Goal: Information Seeking & Learning: Understand process/instructions

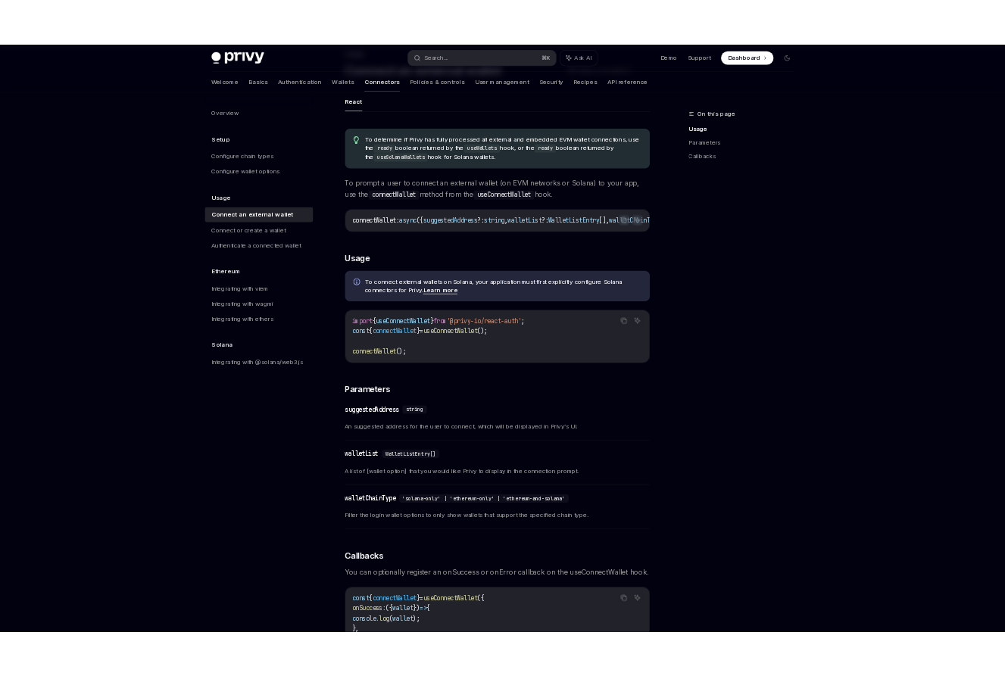
scroll to position [102, 0]
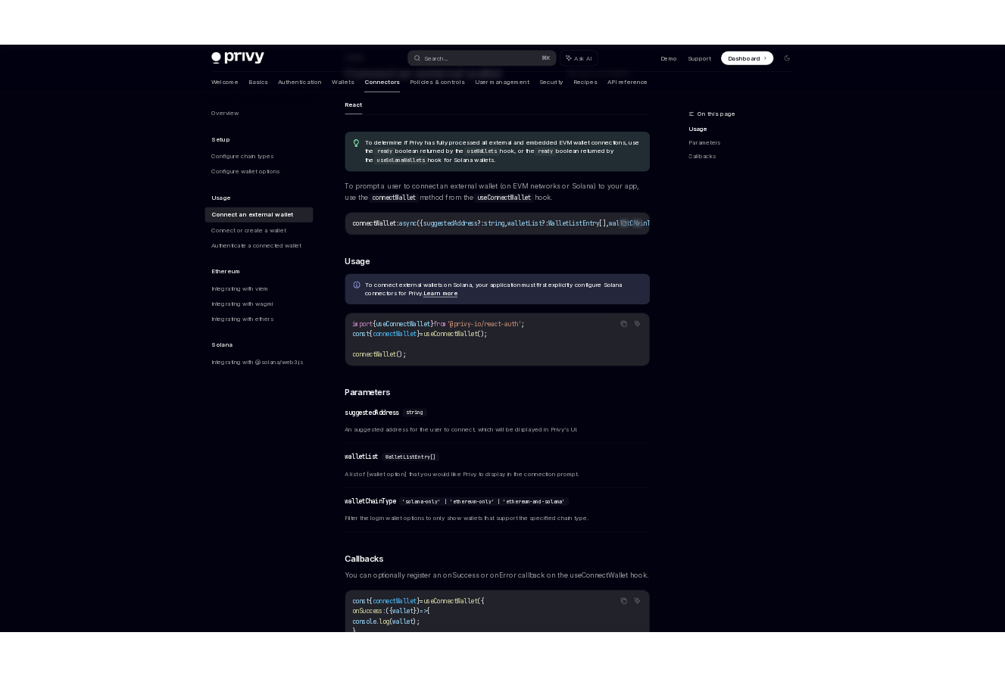
type textarea "*"
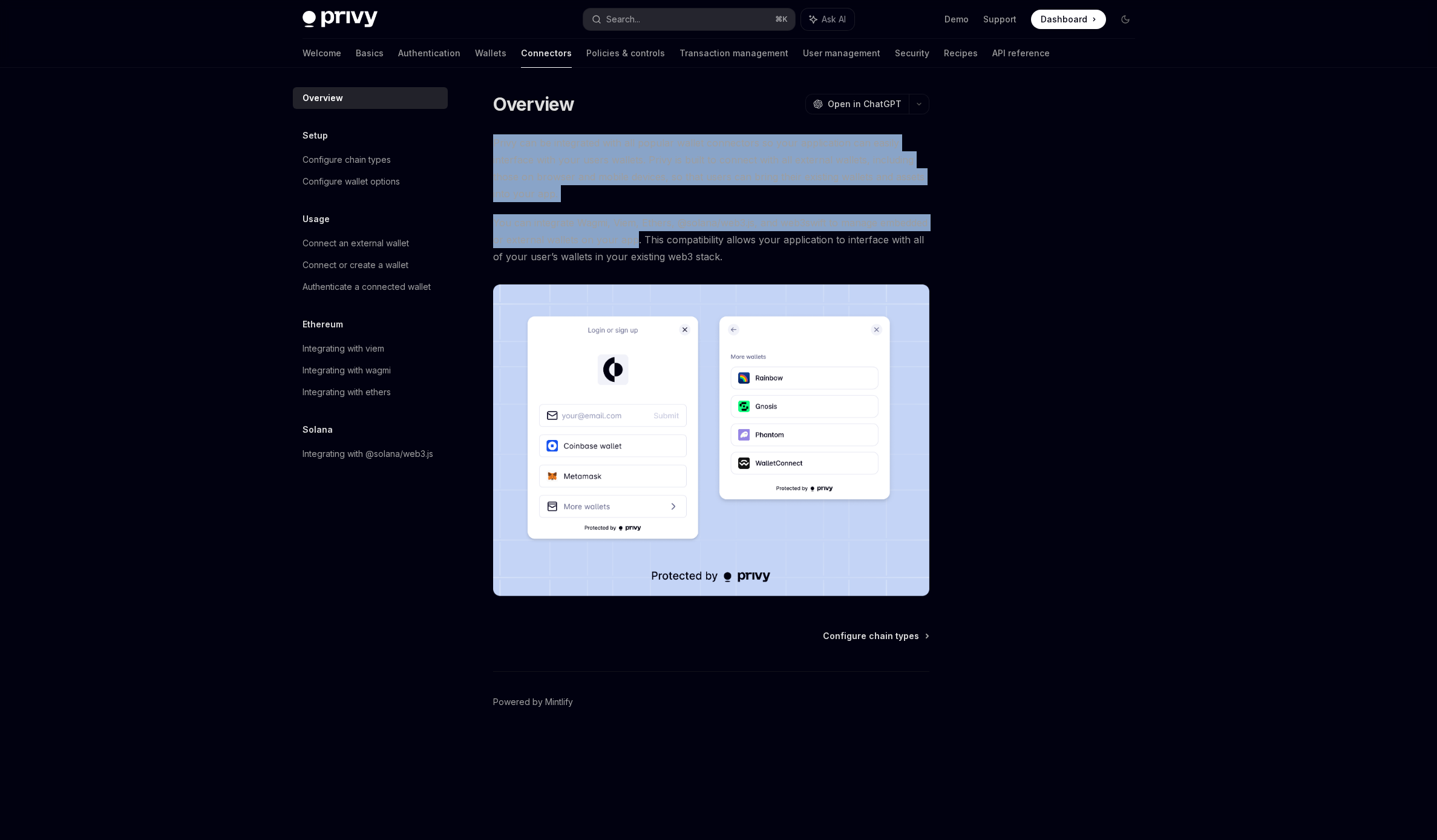
drag, startPoint x: 563, startPoint y: 128, endPoint x: 638, endPoint y: 253, distance: 145.8
click at [635, 232] on div "Overview OpenAI Open in ChatGPT OpenAI Open in ChatGPT Privy can be integrated …" at bounding box center [598, 466] width 668 height 748
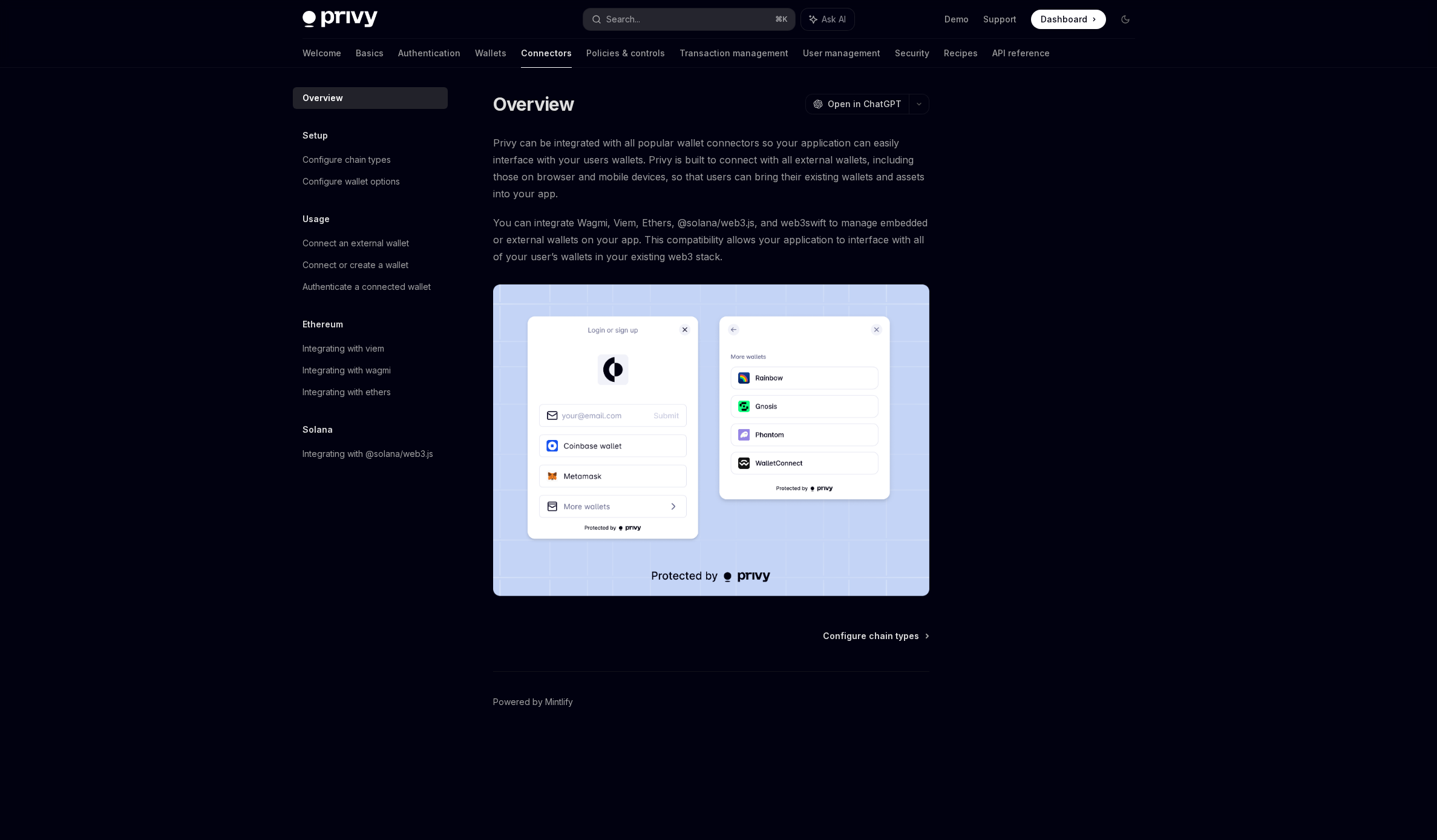
click at [638, 253] on span "You can integrate Wagmi, Viem, Ethers, @solana/web3.js, and web3swift to manage…" at bounding box center [711, 240] width 436 height 51
click at [372, 161] on div "Configure chain types" at bounding box center [347, 160] width 89 height 14
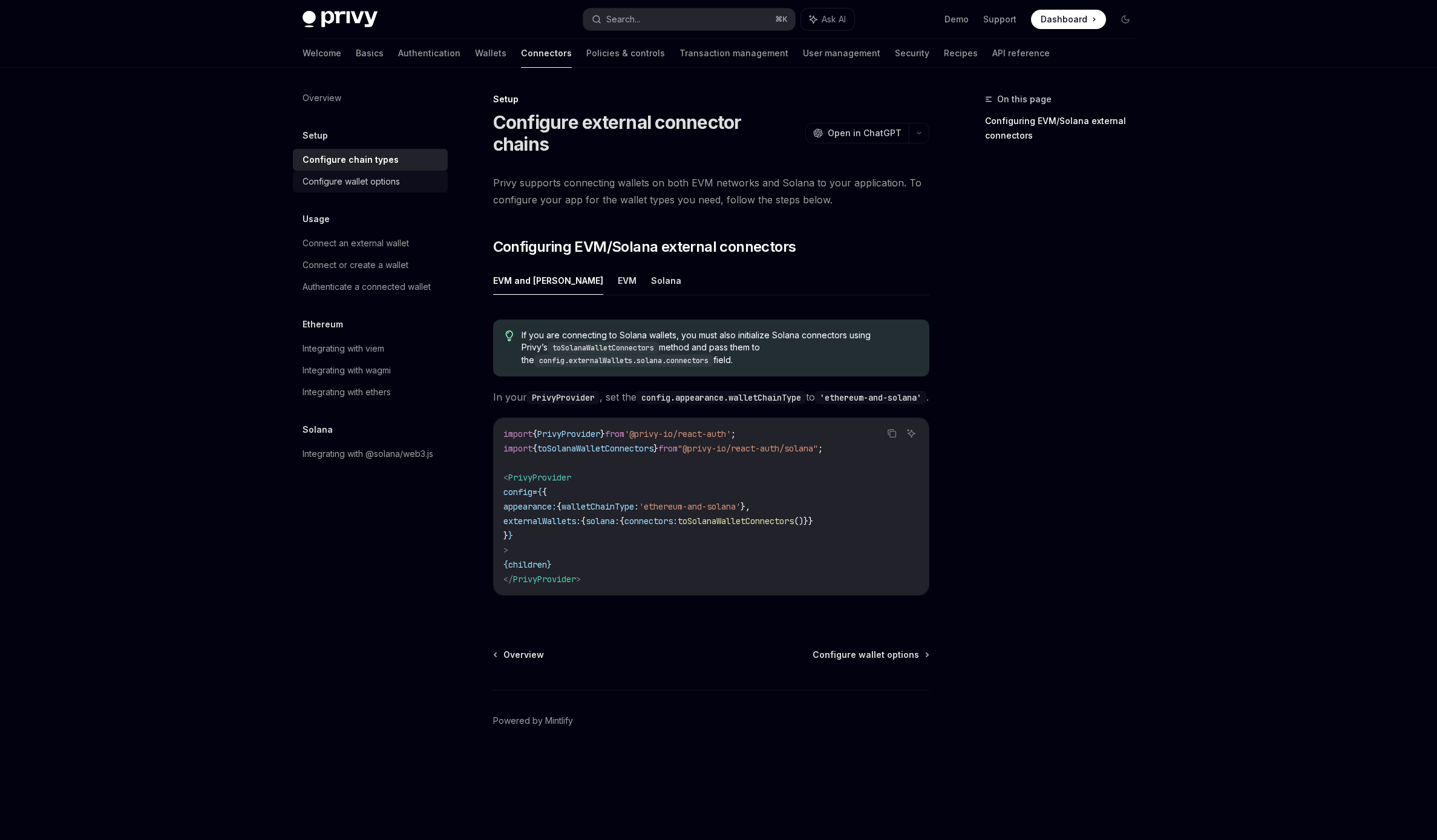
click at [366, 178] on div "Configure wallet options" at bounding box center [352, 181] width 98 height 14
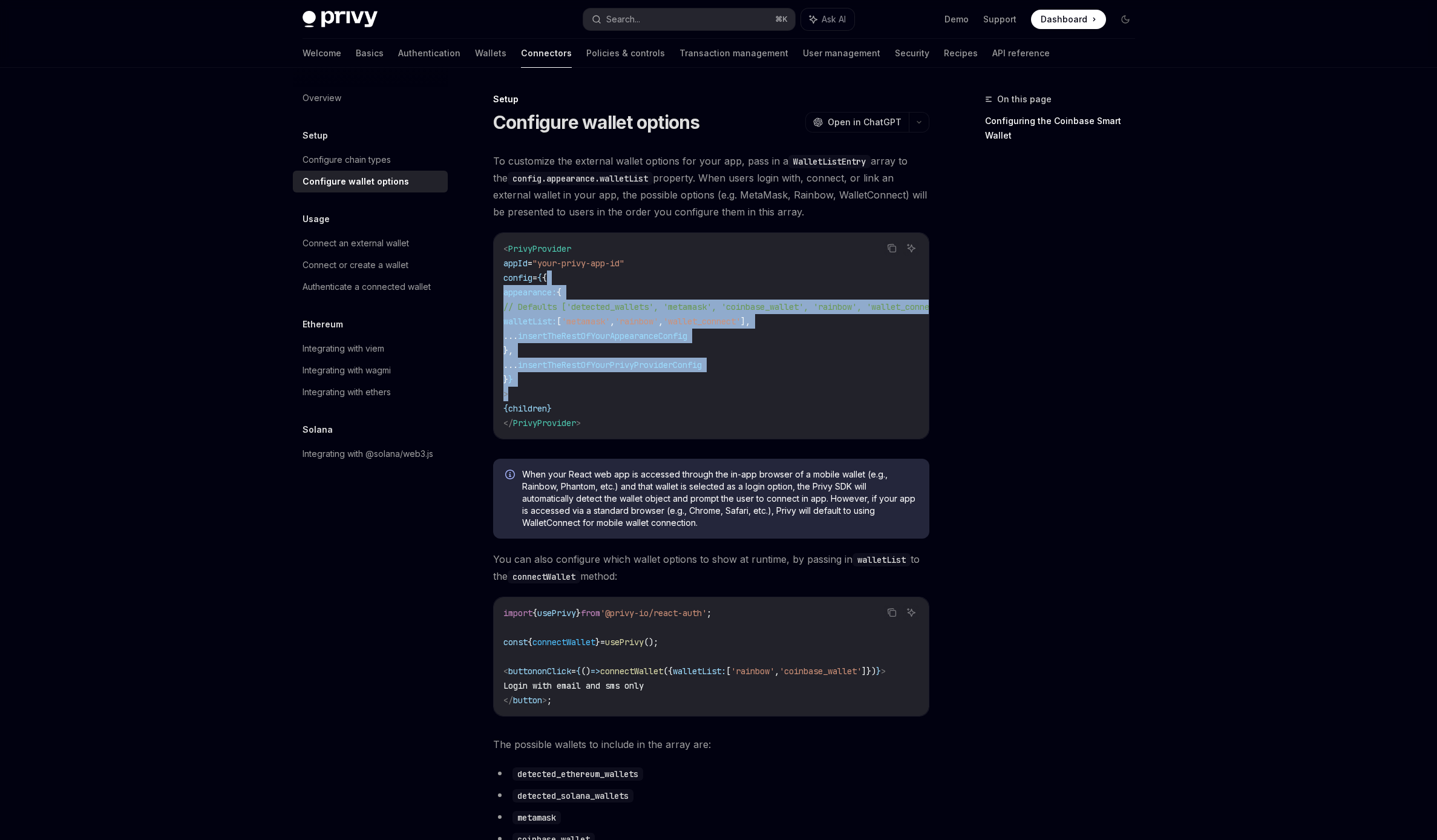
drag, startPoint x: 667, startPoint y: 271, endPoint x: 729, endPoint y: 409, distance: 151.3
click at [728, 406] on code "< PrivyProvider appId = "your-privy-app-id" config = { { appearance: { // Defau…" at bounding box center [741, 336] width 475 height 189
click at [729, 409] on code "< PrivyProvider appId = "your-privy-app-id" config = { { appearance: { // Defau…" at bounding box center [741, 336] width 475 height 189
drag, startPoint x: 618, startPoint y: 420, endPoint x: 488, endPoint y: 235, distance: 226.1
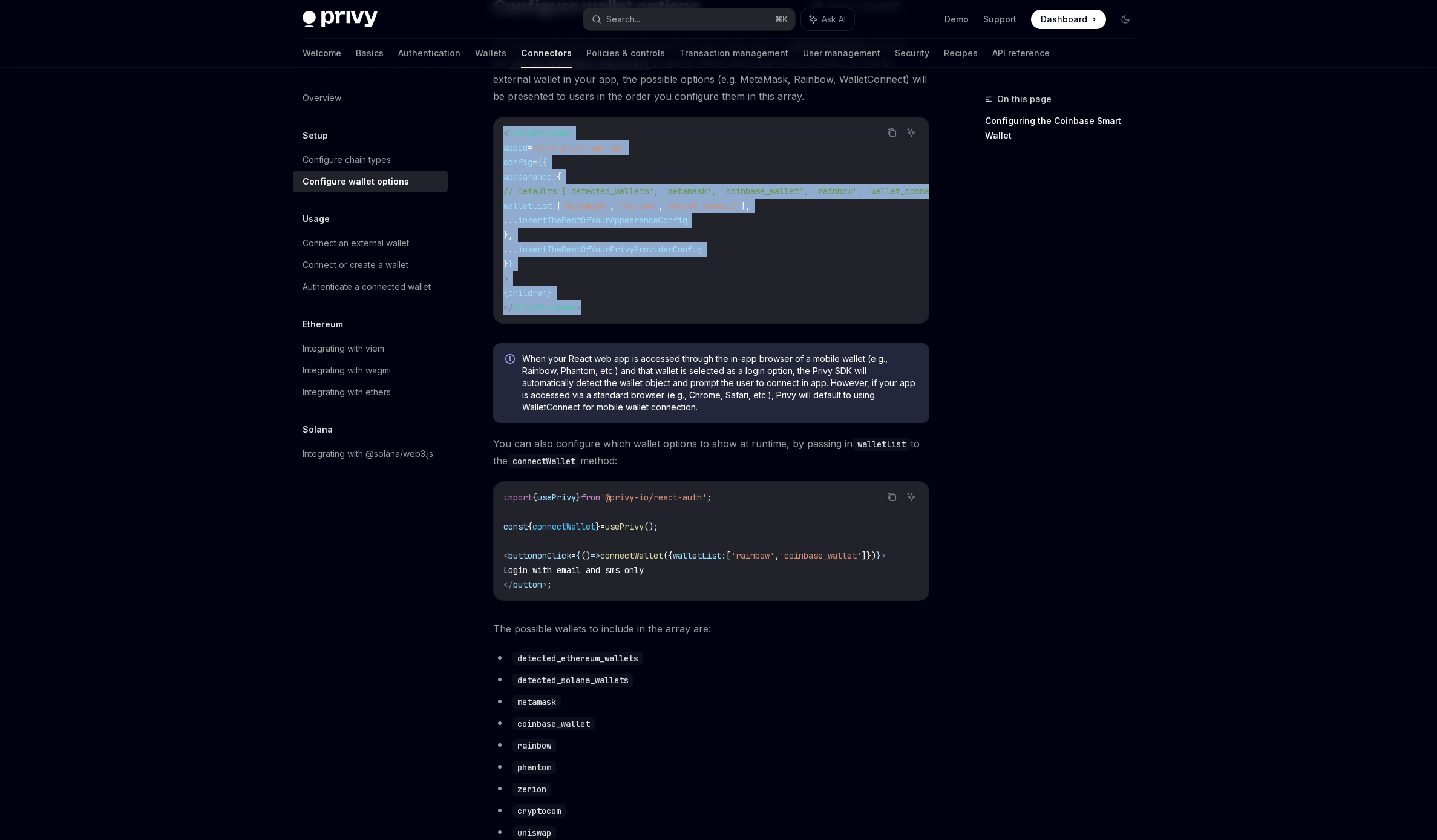
scroll to position [117, 0]
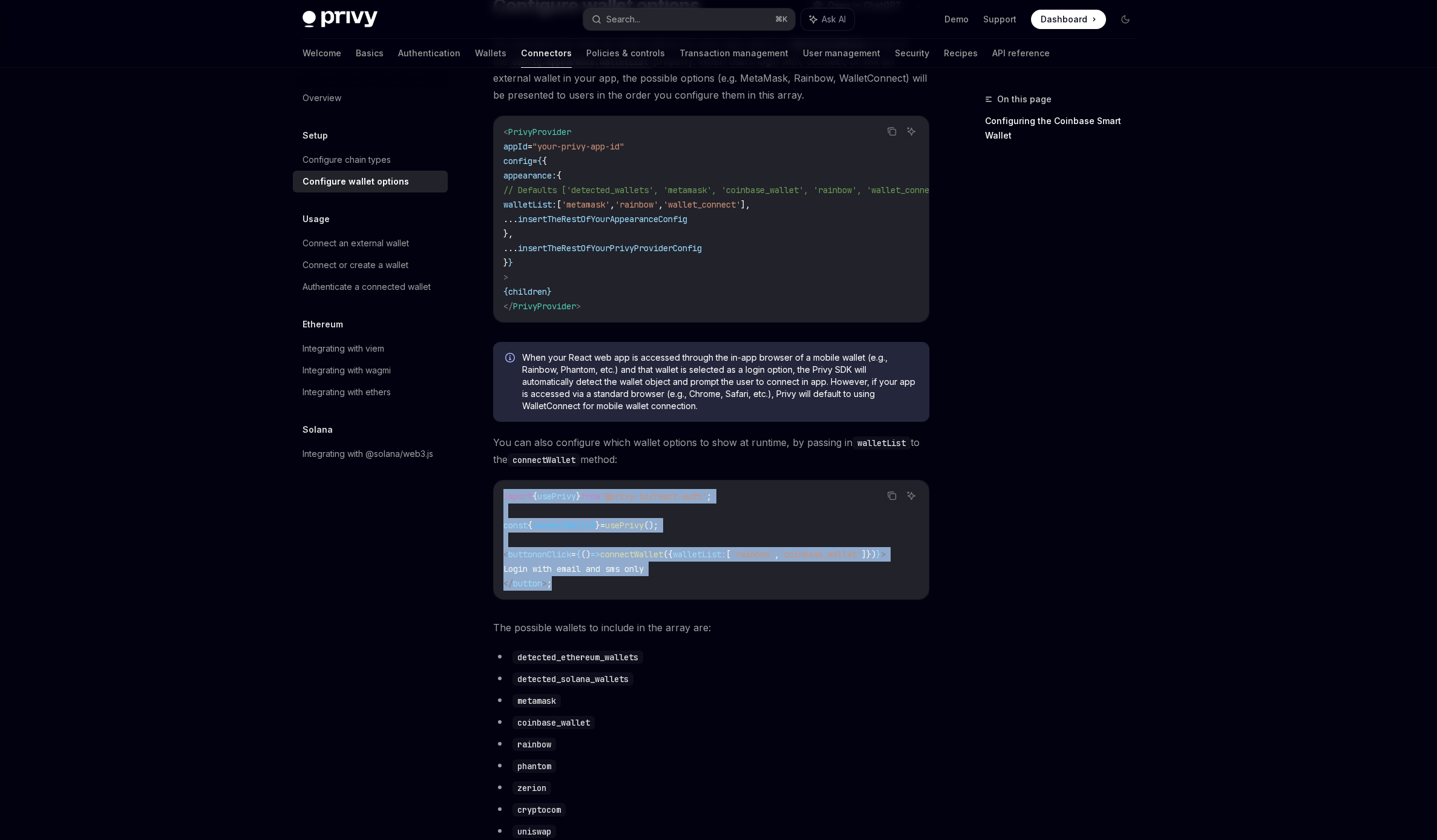
drag, startPoint x: 611, startPoint y: 579, endPoint x: 476, endPoint y: 484, distance: 165.1
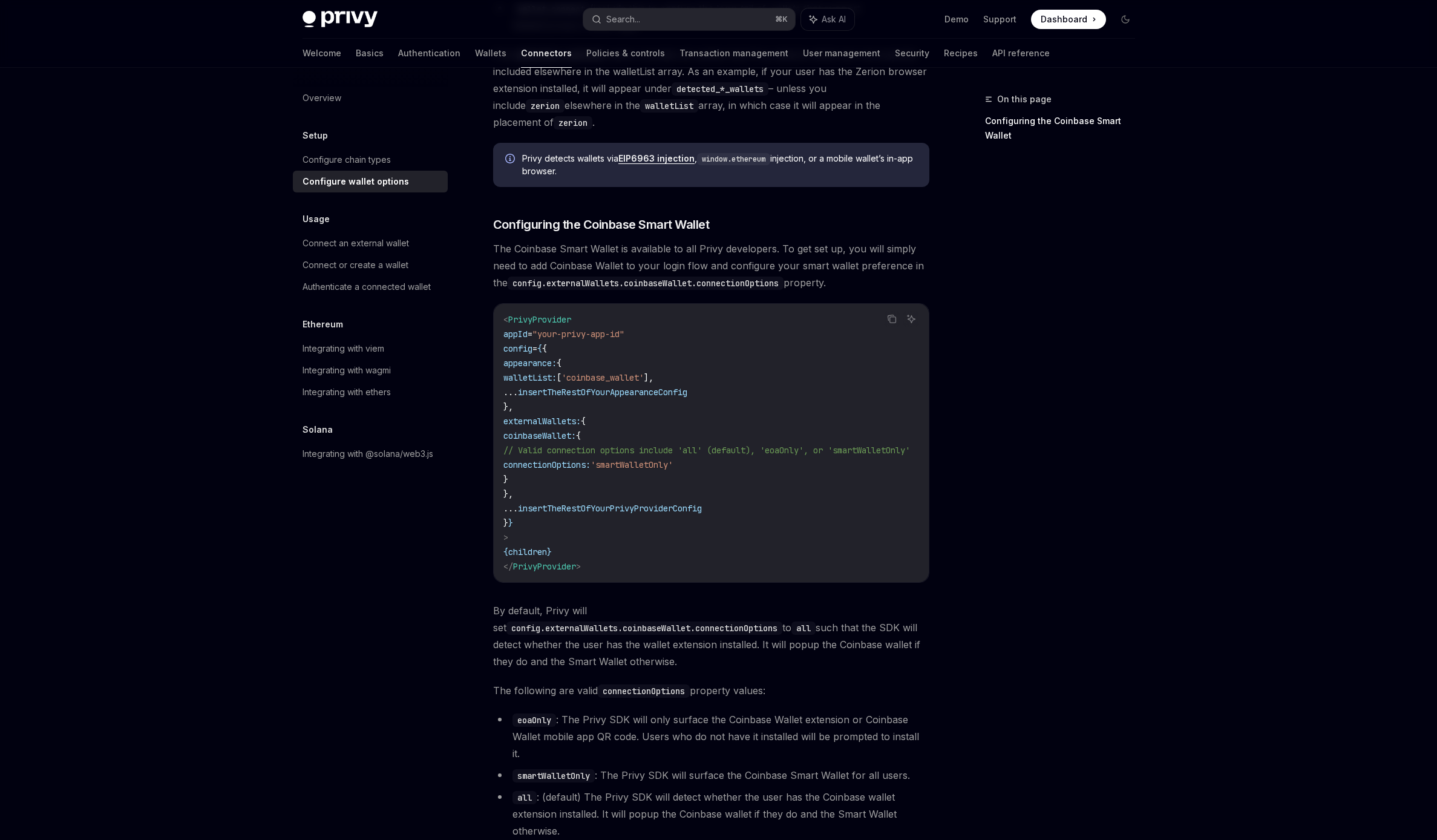
scroll to position [1390, 0]
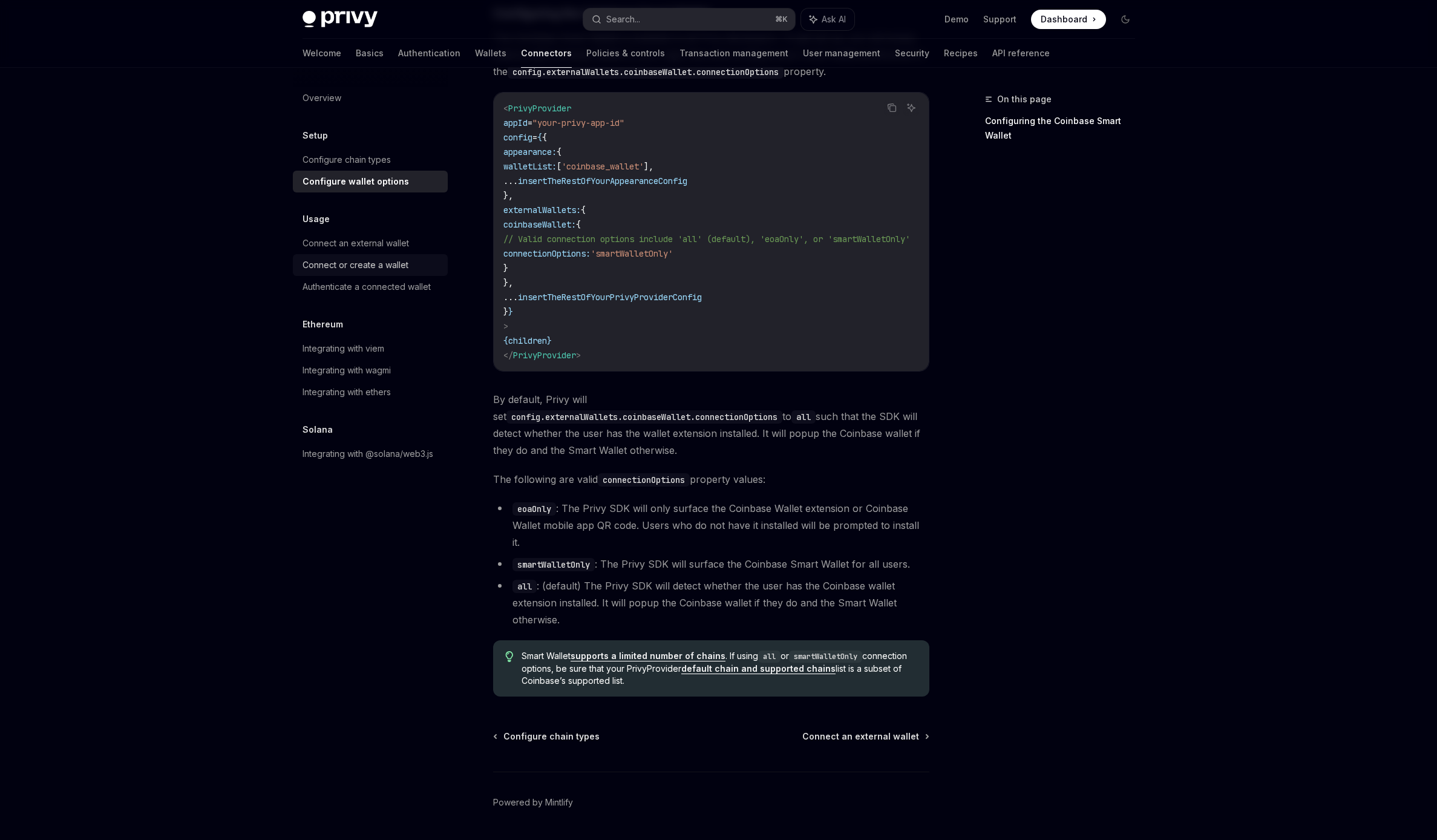
click at [347, 265] on div "Connect or create a wallet" at bounding box center [356, 265] width 105 height 14
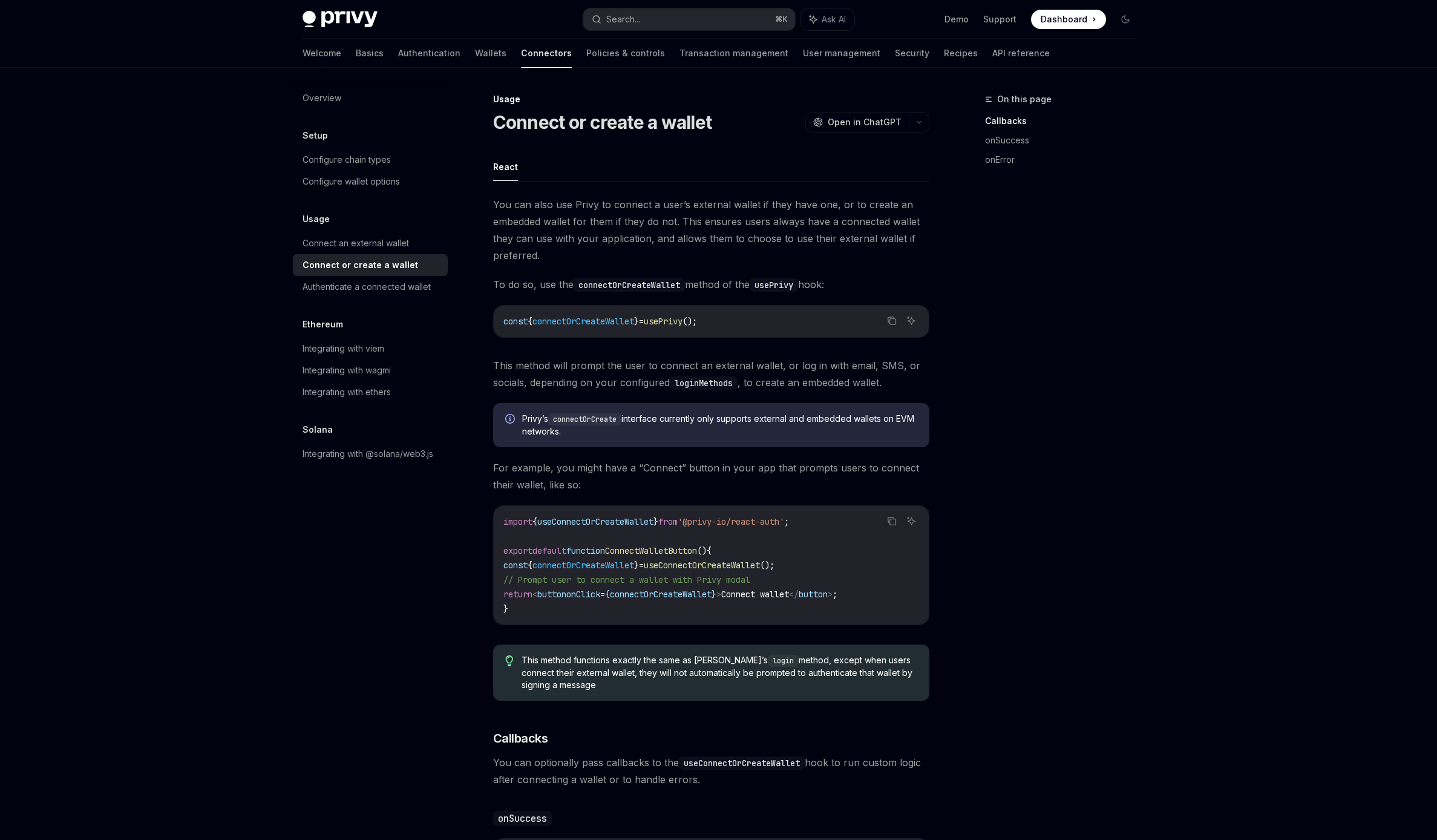
scroll to position [221, 0]
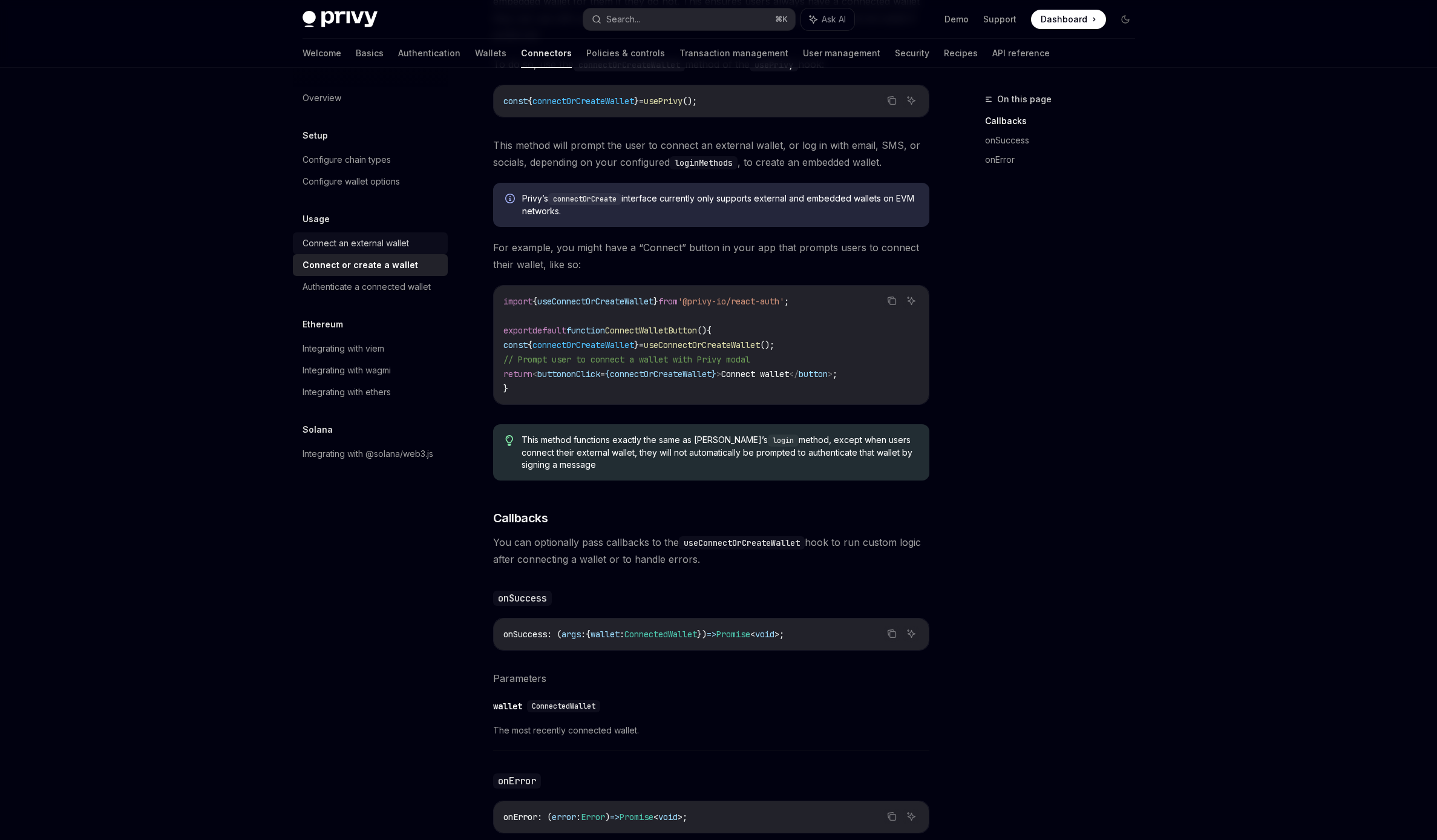
click at [363, 245] on div "Connect an external wallet" at bounding box center [356, 243] width 106 height 14
type textarea "*"
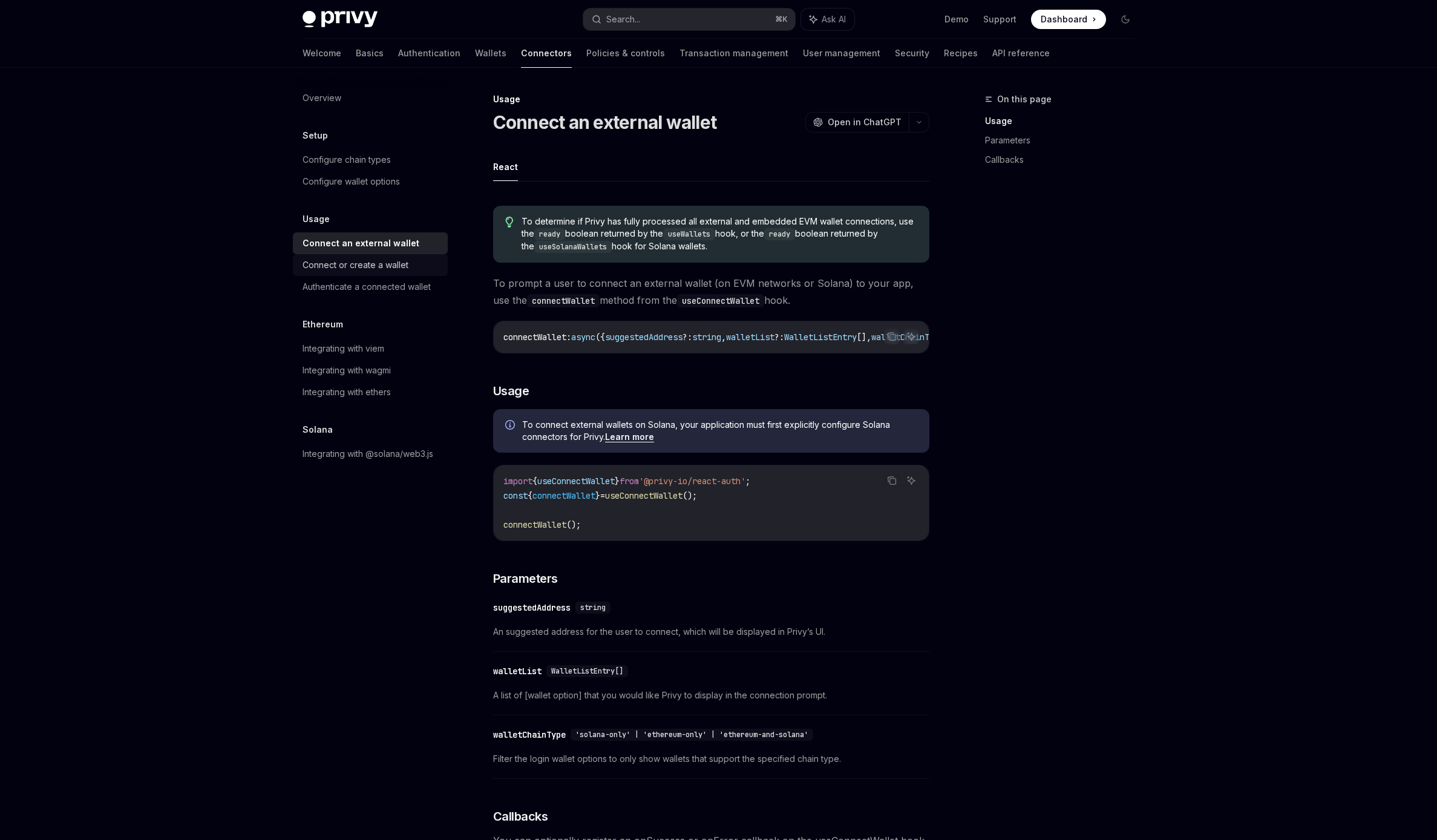
click at [395, 273] on link "Connect or create a wallet" at bounding box center [370, 265] width 155 height 22
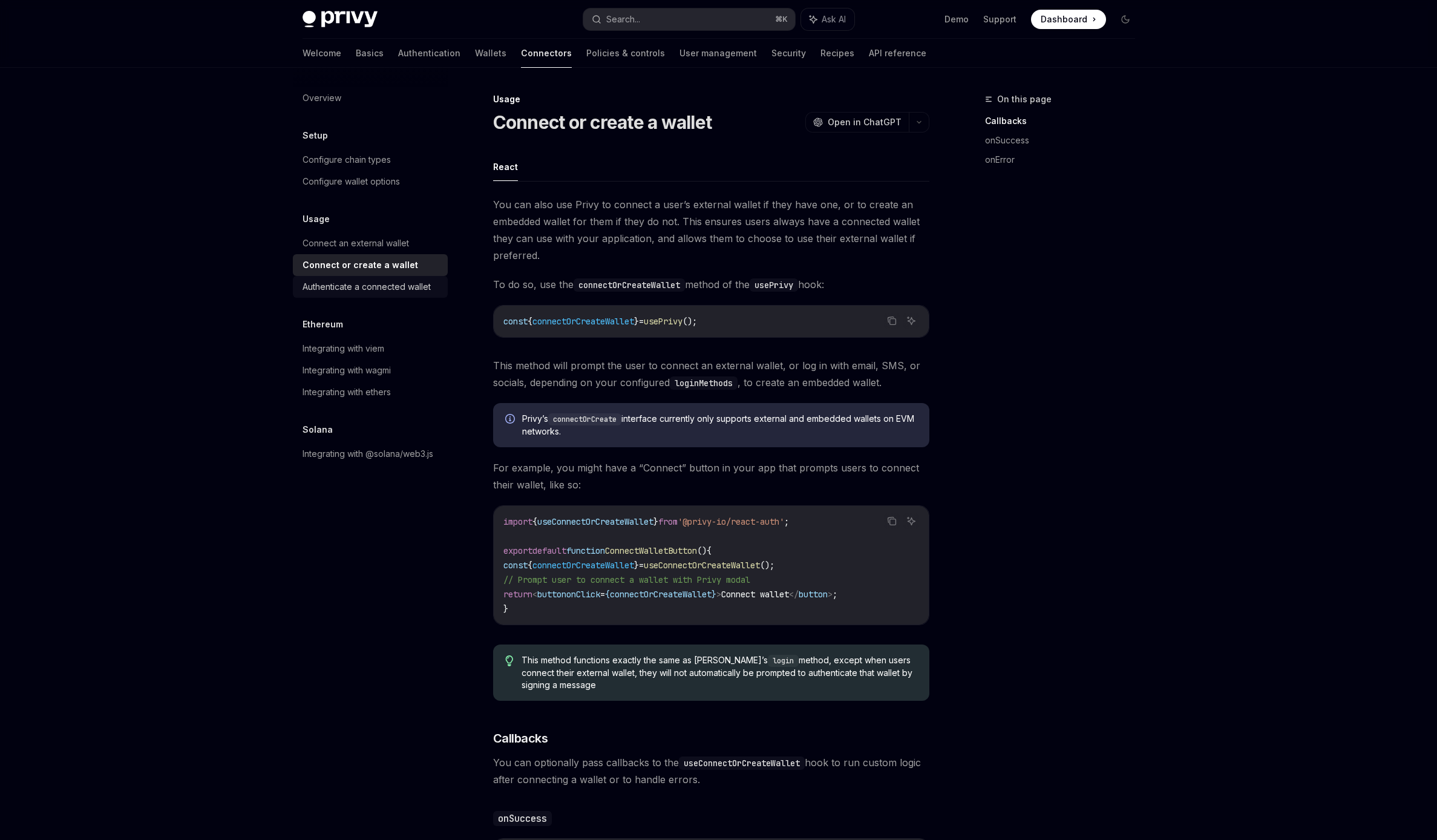
click at [394, 292] on div "Authenticate a connected wallet" at bounding box center [367, 287] width 128 height 14
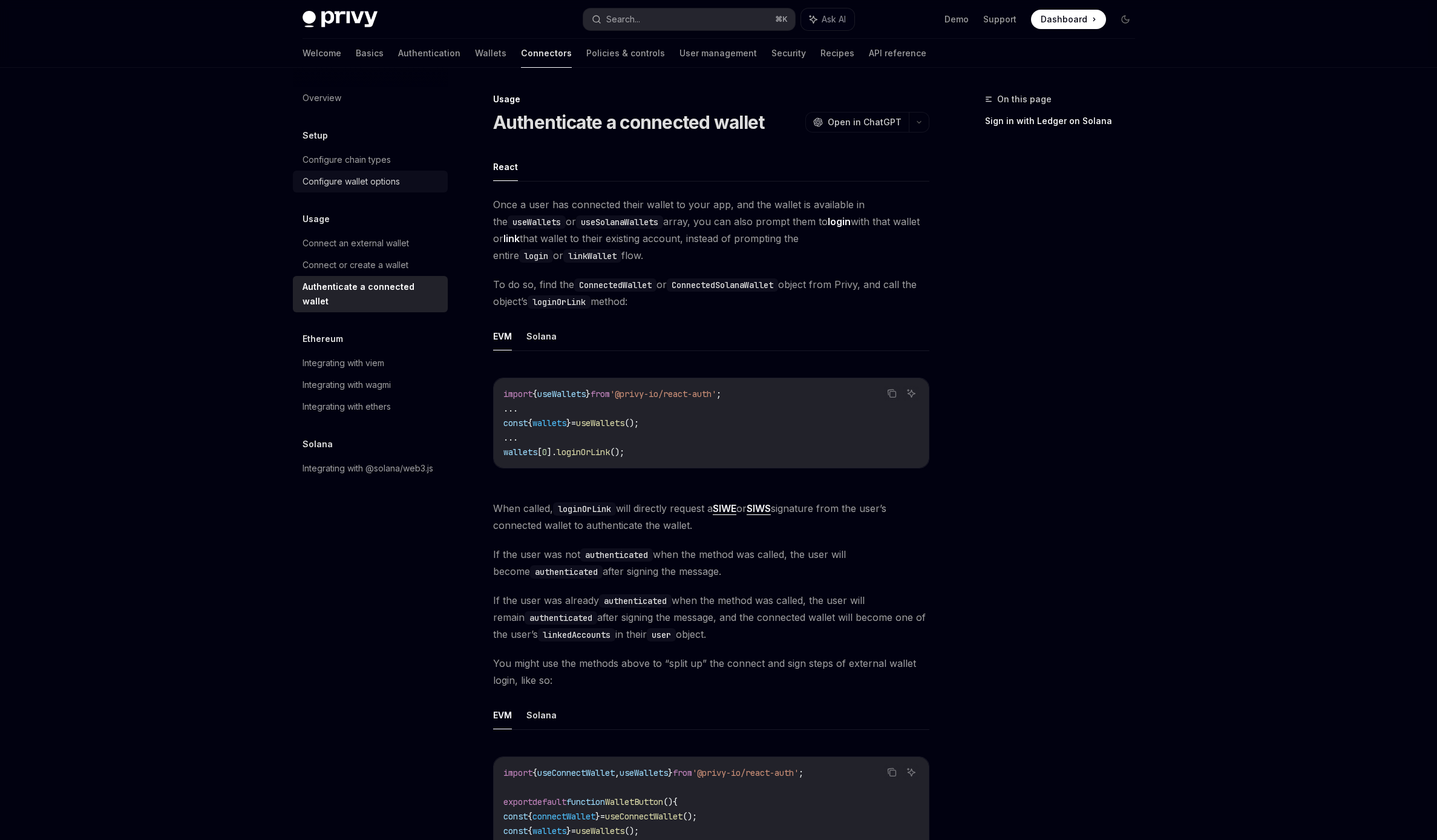
click at [373, 176] on div "Configure wallet options" at bounding box center [352, 181] width 98 height 14
type textarea "*"
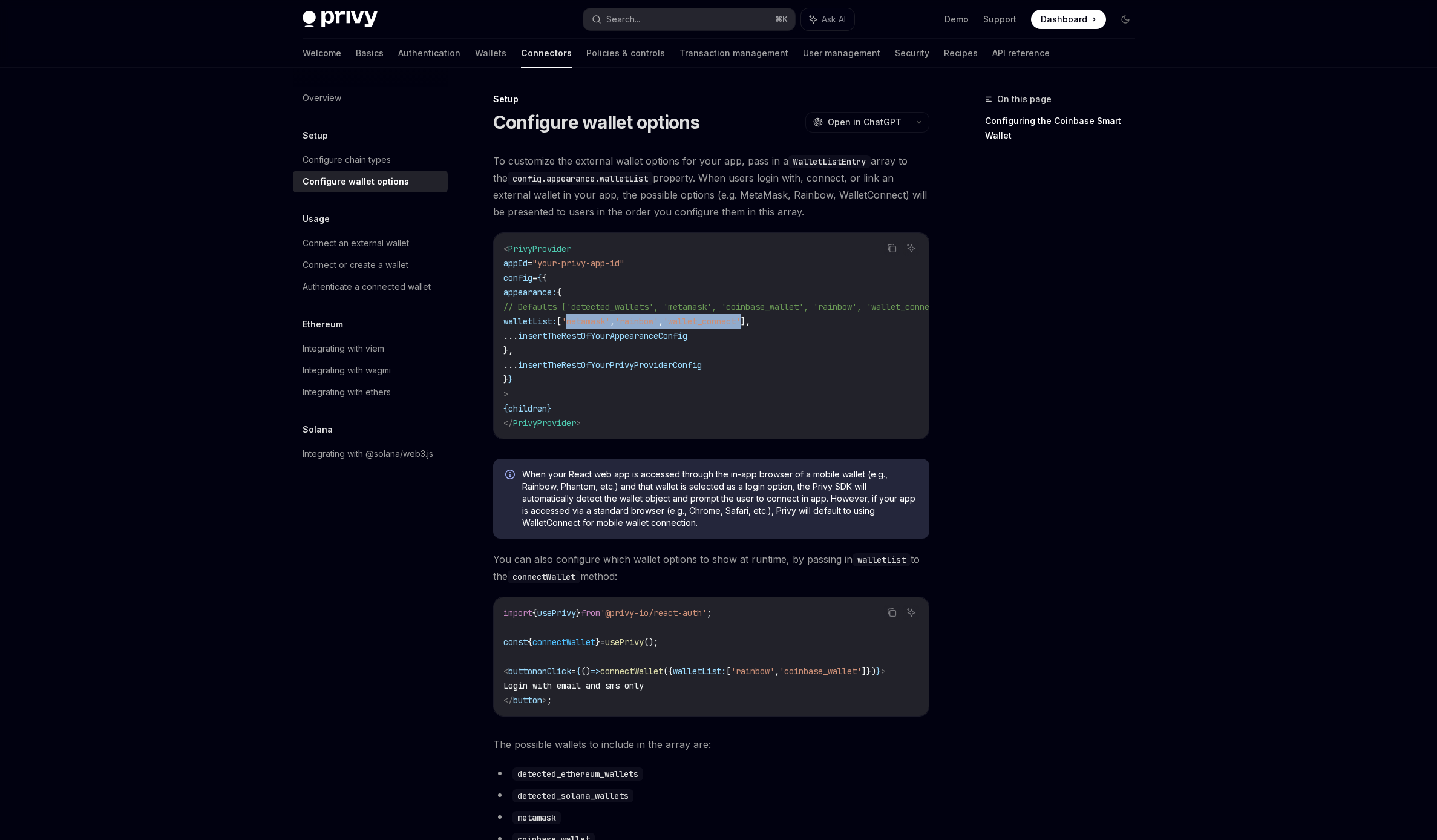
drag, startPoint x: 604, startPoint y: 320, endPoint x: 801, endPoint y: 320, distance: 197.0
click at [750, 320] on span "walletList: [ 'metamask' , 'rainbow' , 'wallet_connect' ]," at bounding box center [627, 321] width 247 height 11
click at [830, 384] on code "< PrivyProvider appId = "your-privy-app-id" config = { { appearance: { // Defau…" at bounding box center [741, 336] width 475 height 189
drag, startPoint x: 696, startPoint y: 320, endPoint x: 616, endPoint y: 317, distance: 80.1
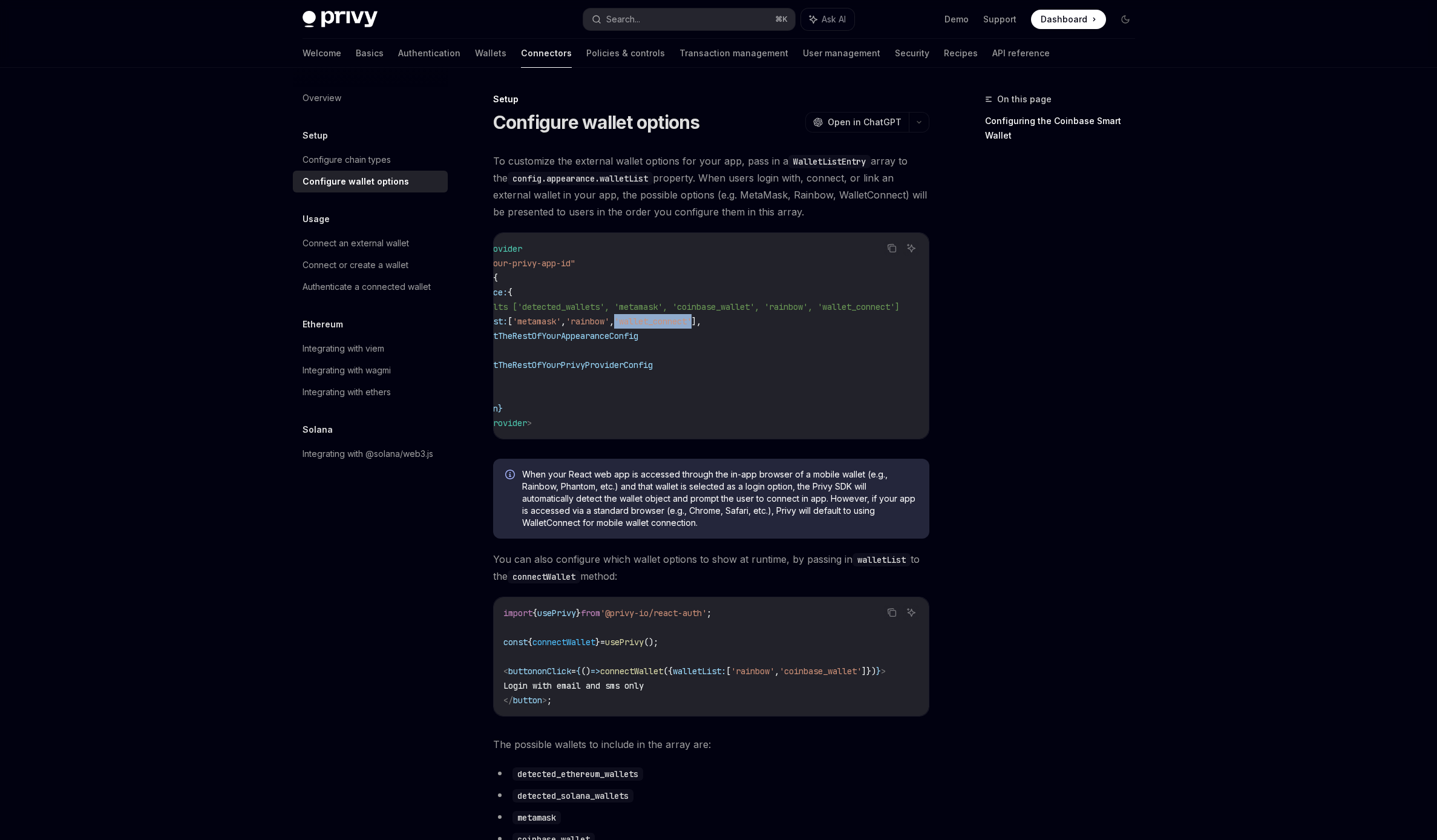
click at [616, 317] on span "walletList: [ 'metamask' , 'rainbow' , 'wallet_connect' ]," at bounding box center [578, 321] width 247 height 11
copy span "'wallet_connect'"
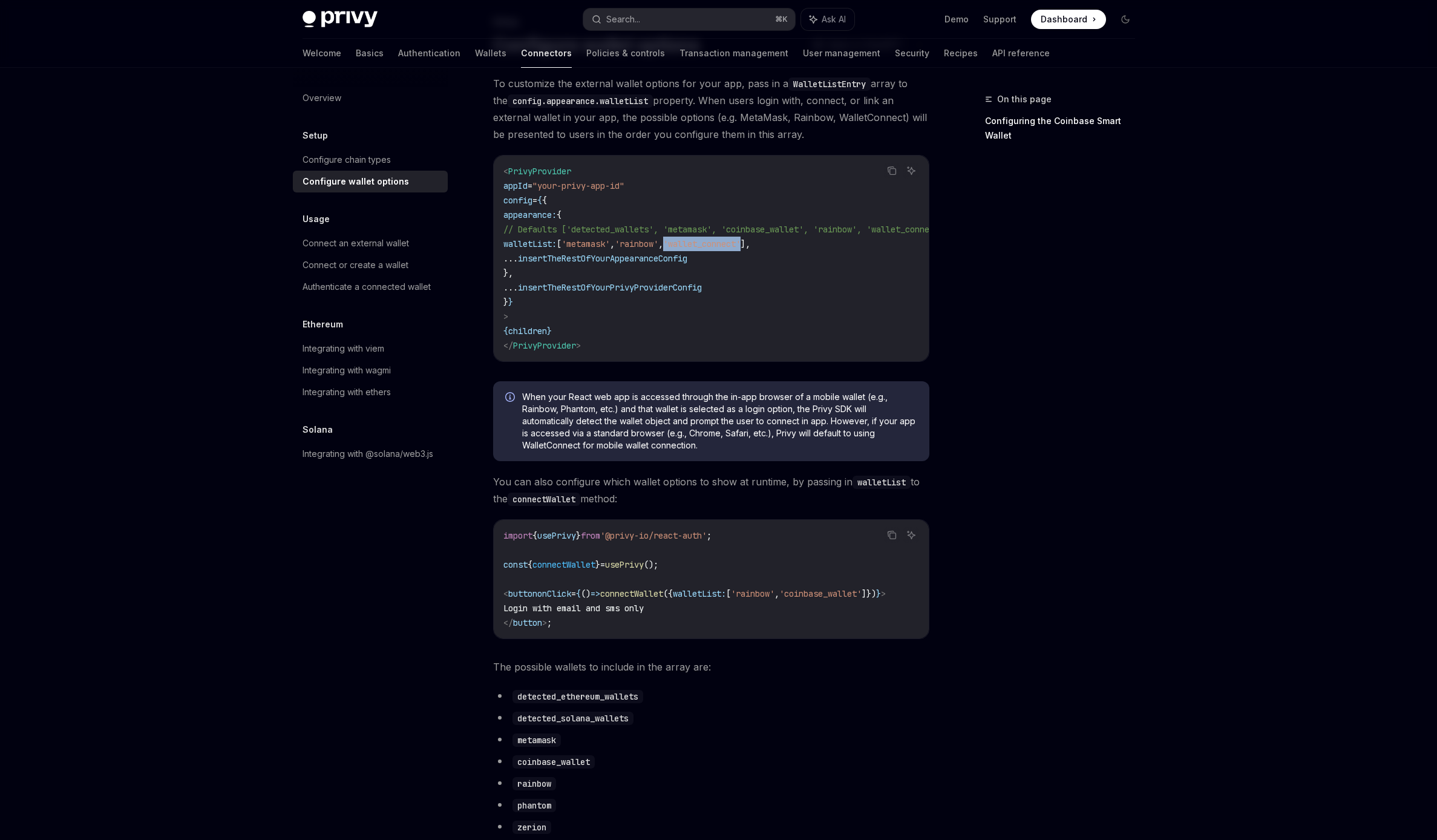
scroll to position [0, 0]
drag, startPoint x: 699, startPoint y: 603, endPoint x: 797, endPoint y: 603, distance: 98.0
click at [790, 599] on span "< button onClick = { () => connectWallet ({ walletList: [ 'rainbow' , 'coinbase…" at bounding box center [695, 594] width 382 height 11
click at [774, 599] on span "'rainbow'" at bounding box center [753, 594] width 44 height 11
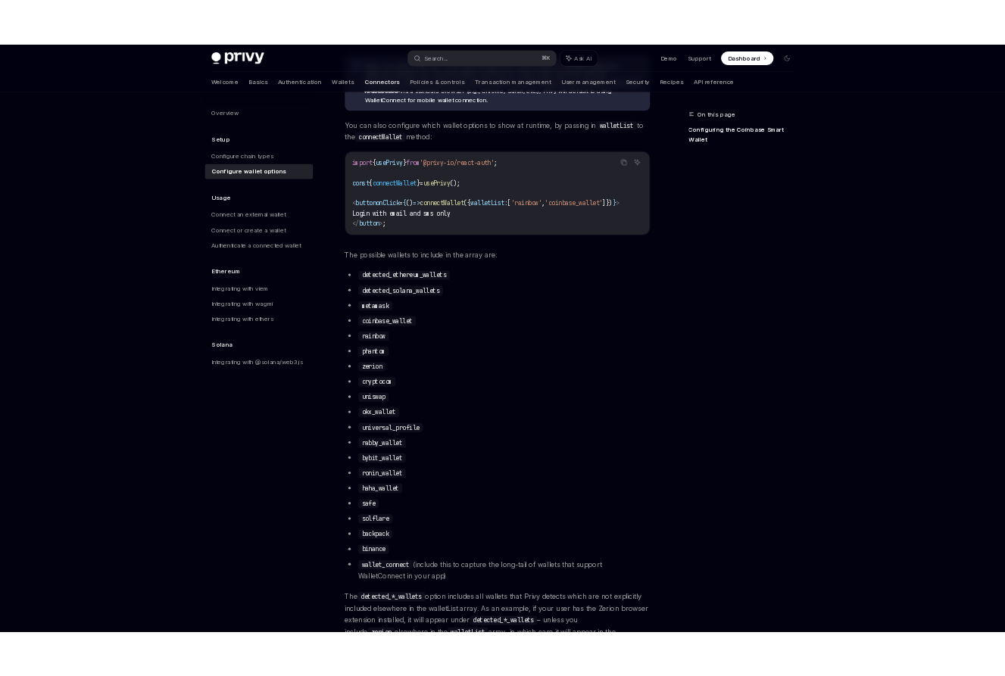
scroll to position [556, 0]
type textarea "*"
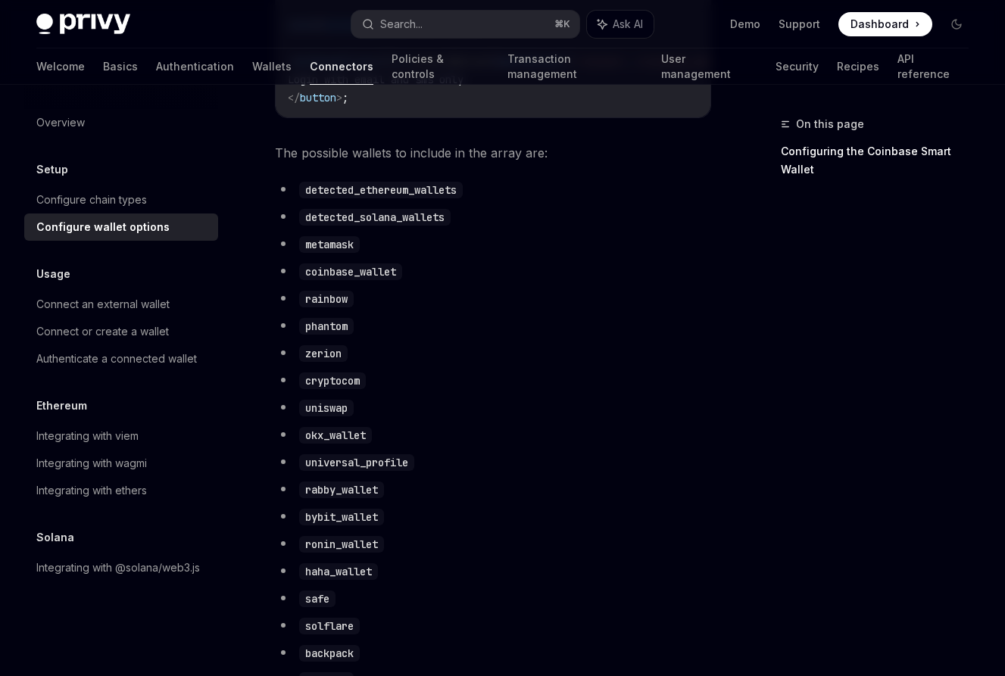
scroll to position [859, 0]
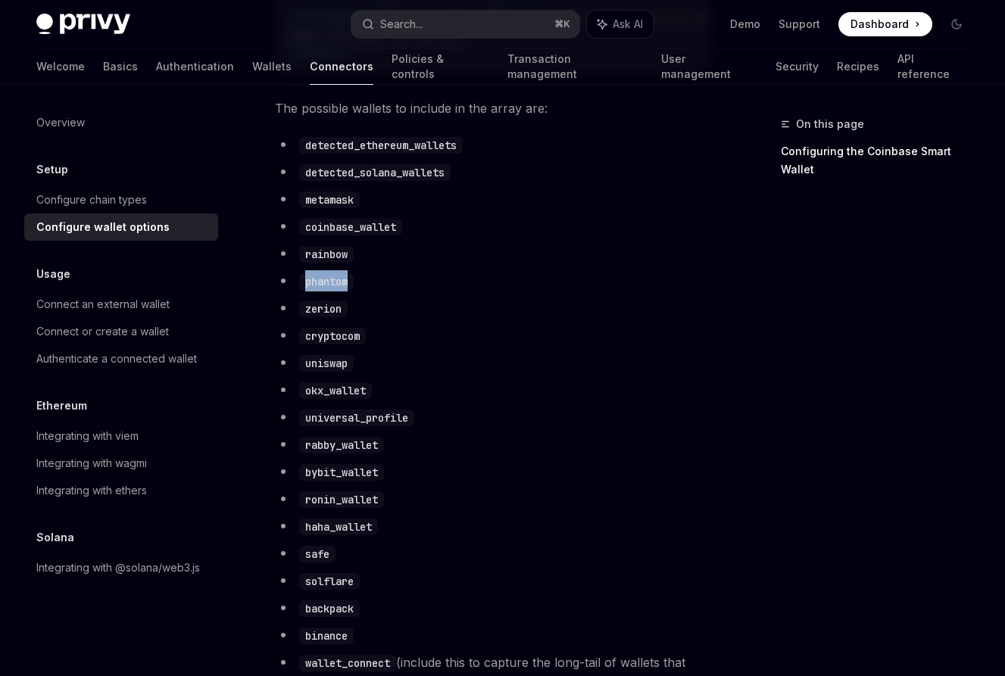
drag, startPoint x: 356, startPoint y: 298, endPoint x: 257, endPoint y: 298, distance: 98.4
click at [258, 298] on div "Setup Configure wallet options OpenAI Open in ChatGPT OpenAI Open in ChatGPT To…" at bounding box center [351, 673] width 726 height 2835
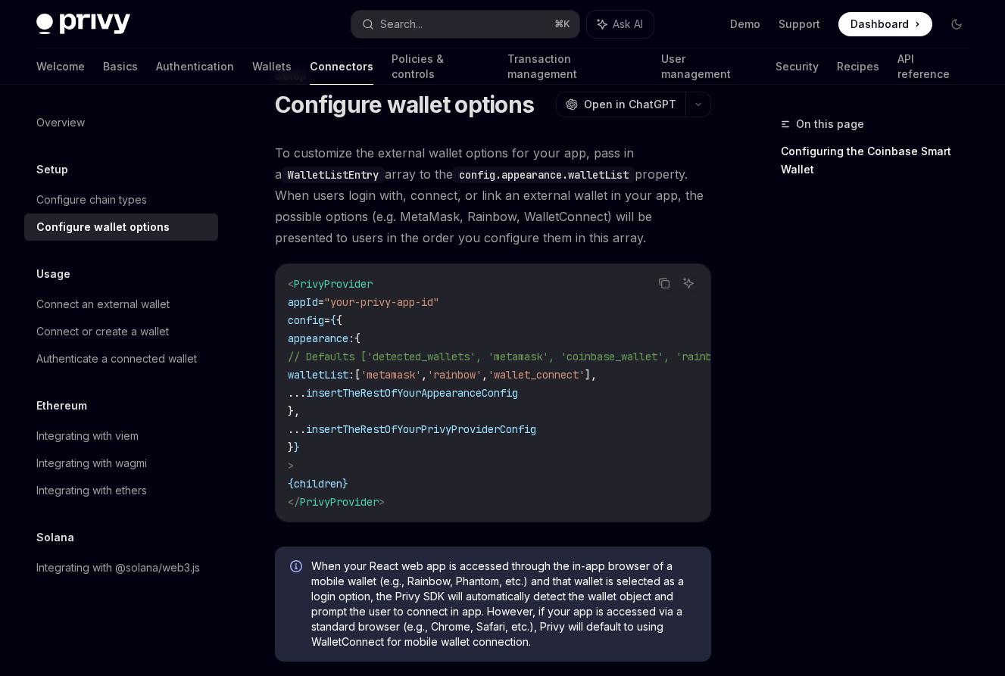
scroll to position [47, 0]
drag, startPoint x: 653, startPoint y: 381, endPoint x: 556, endPoint y: 379, distance: 97.7
click at [556, 379] on span "'wallet_connect'" at bounding box center [536, 376] width 97 height 14
copy span "'wallet_connect'"
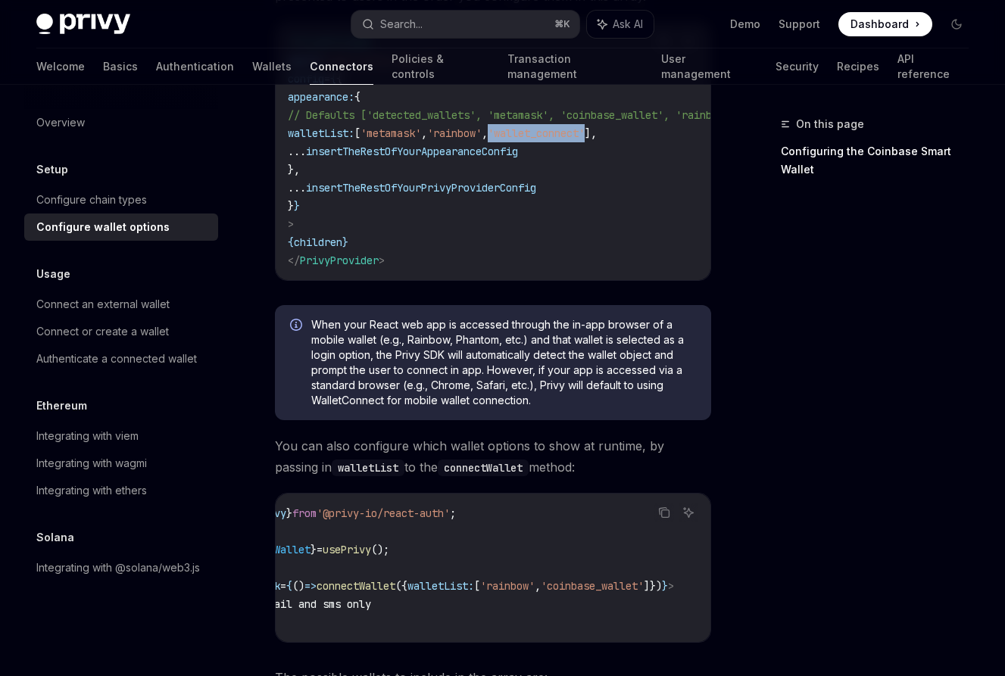
scroll to position [292, 0]
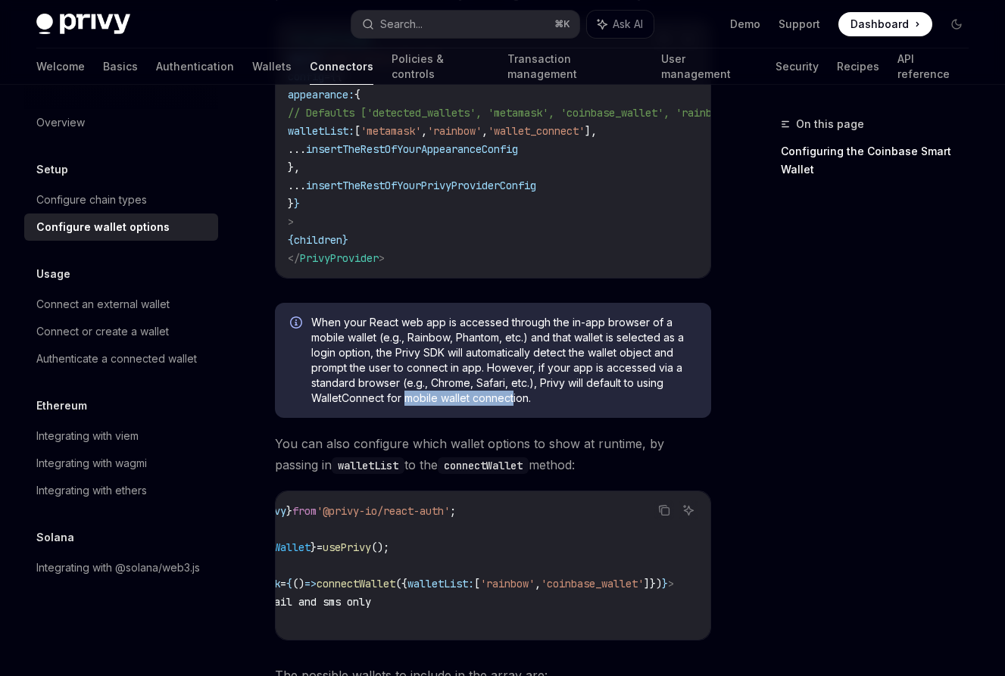
drag, startPoint x: 407, startPoint y: 398, endPoint x: 517, endPoint y: 411, distance: 111.3
click at [515, 406] on span "When your React web app is accessed through the in-app browser of a mobile wall…" at bounding box center [503, 360] width 385 height 91
click at [517, 406] on span "When your React web app is accessed through the in-app browser of a mobile wall…" at bounding box center [503, 360] width 385 height 91
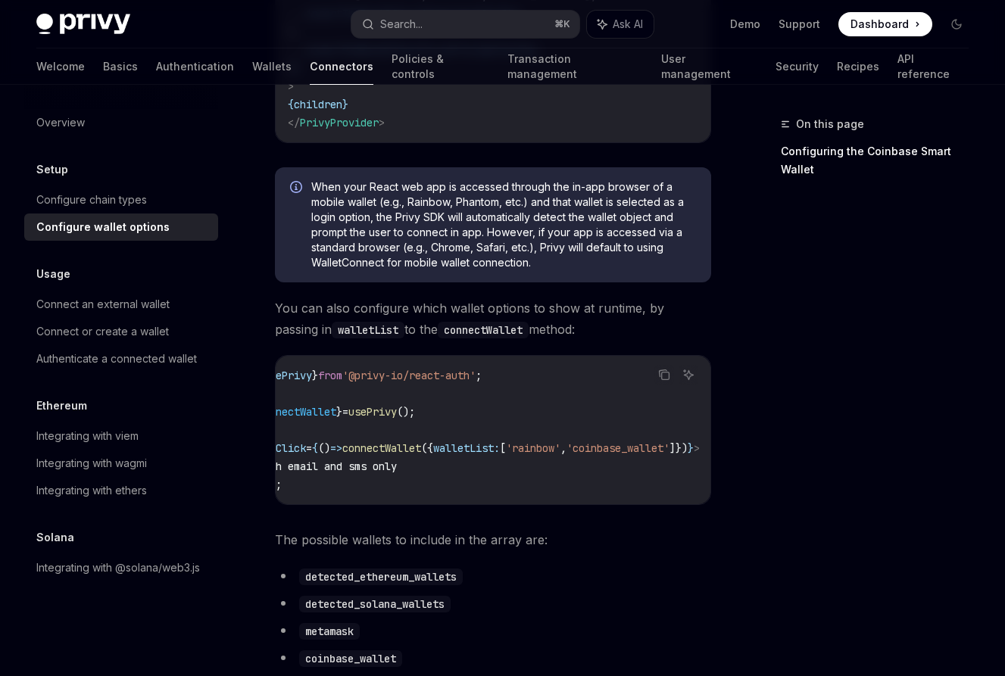
scroll to position [0, 49]
